Goal: Transaction & Acquisition: Purchase product/service

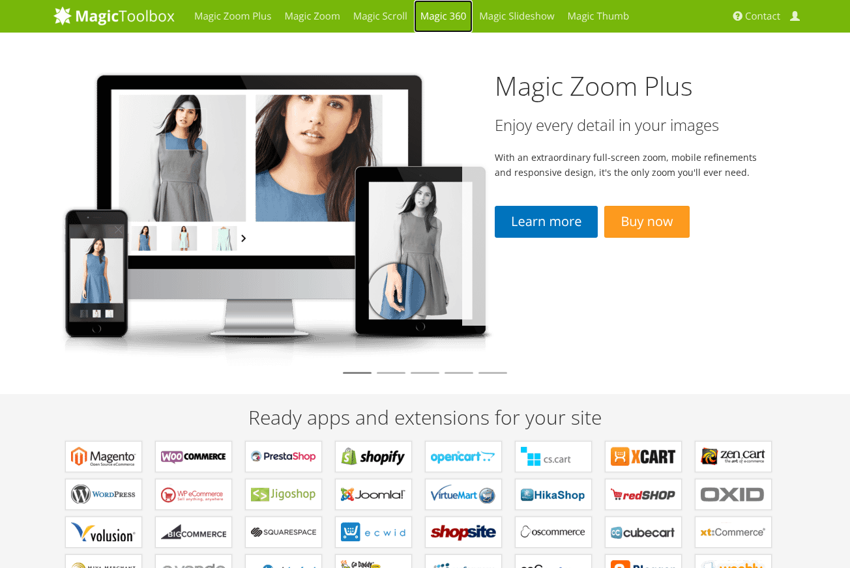
click at [448, 16] on link "Magic 360" at bounding box center [443, 16] width 59 height 33
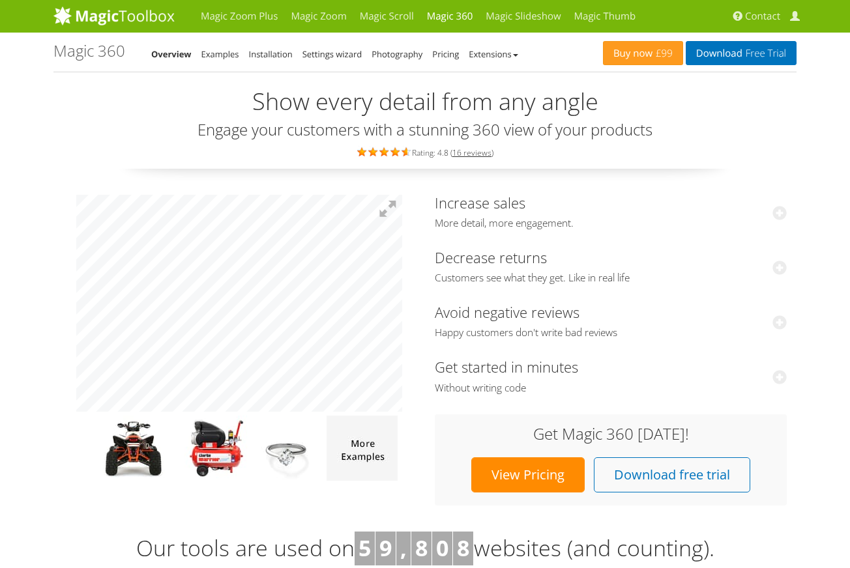
click at [545, 474] on link "View Pricing" at bounding box center [527, 475] width 113 height 35
